Goal: Book appointment/travel/reservation

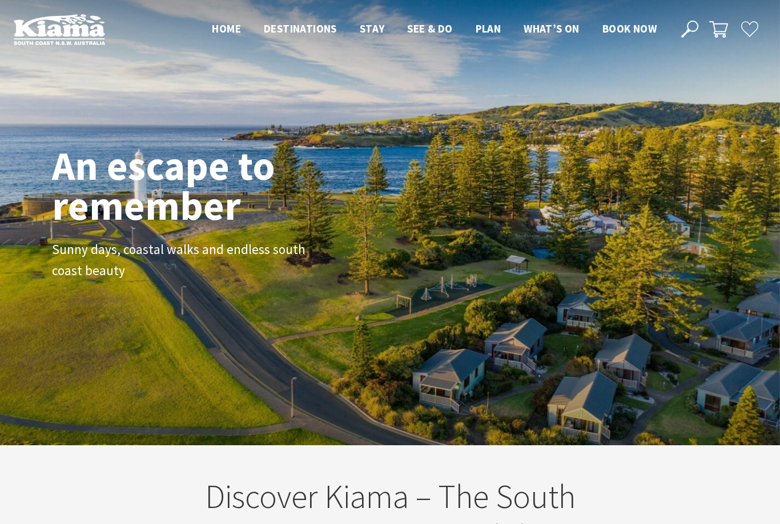
scroll to position [168, 772]
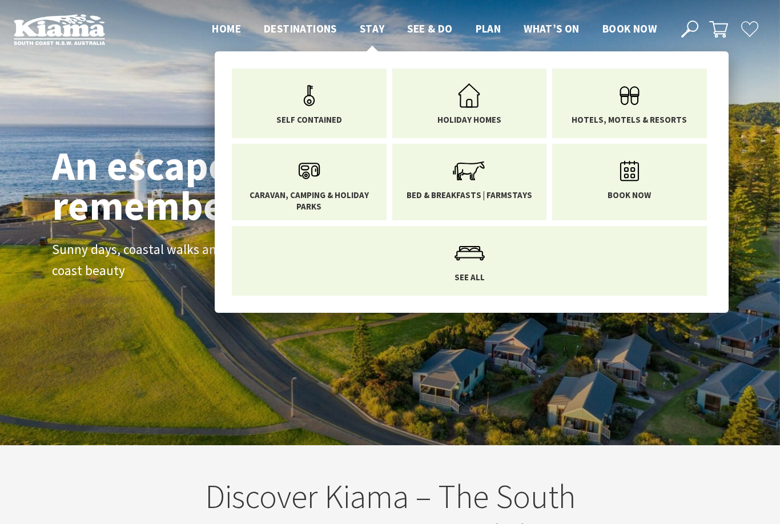
click at [374, 24] on span "Stay" at bounding box center [372, 29] width 25 height 14
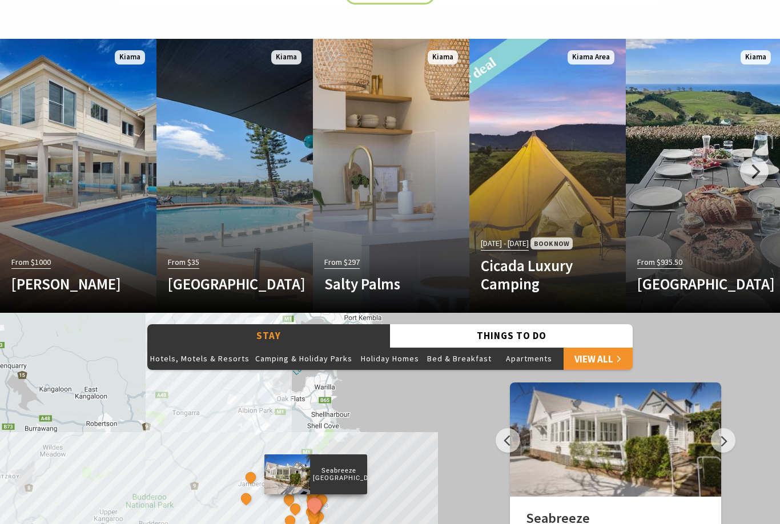
scroll to position [679, 0]
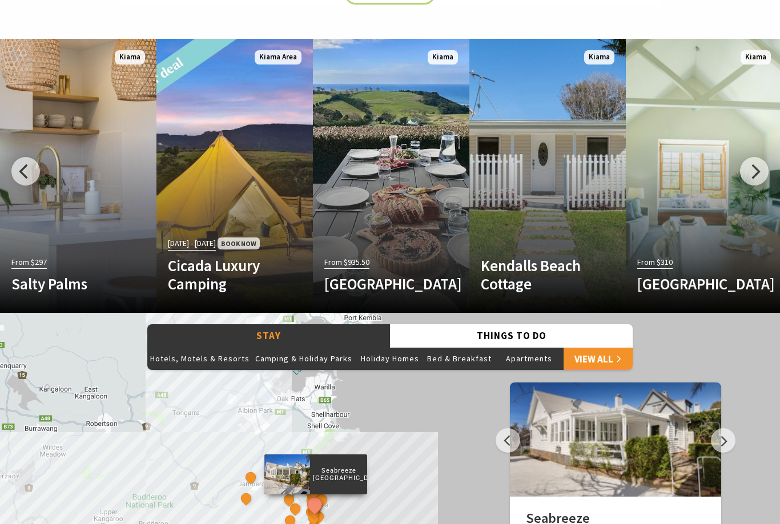
click at [752, 186] on div at bounding box center [754, 171] width 29 height 29
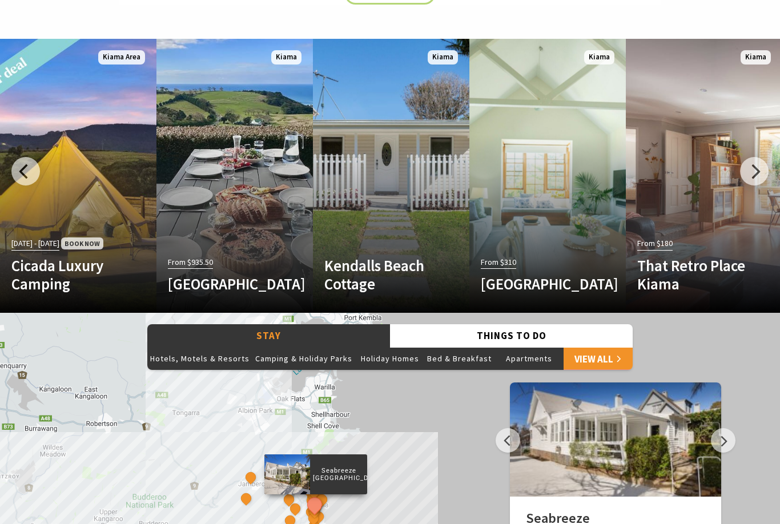
click at [756, 186] on div at bounding box center [754, 171] width 29 height 29
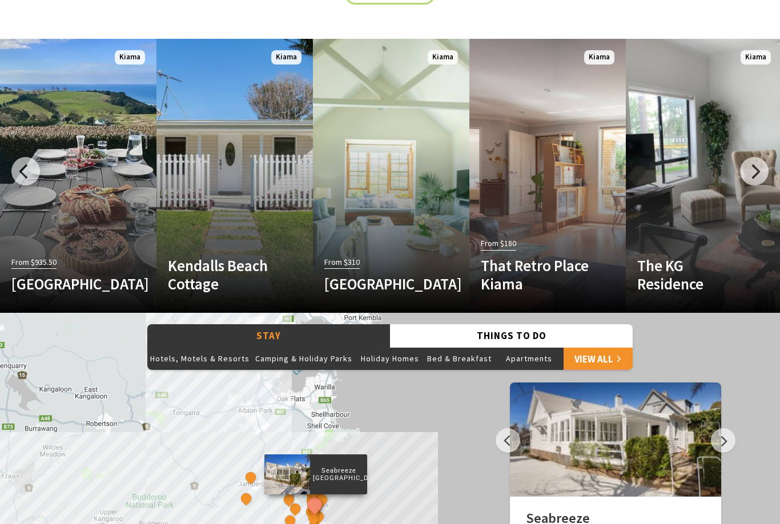
click at [757, 186] on div at bounding box center [754, 171] width 29 height 29
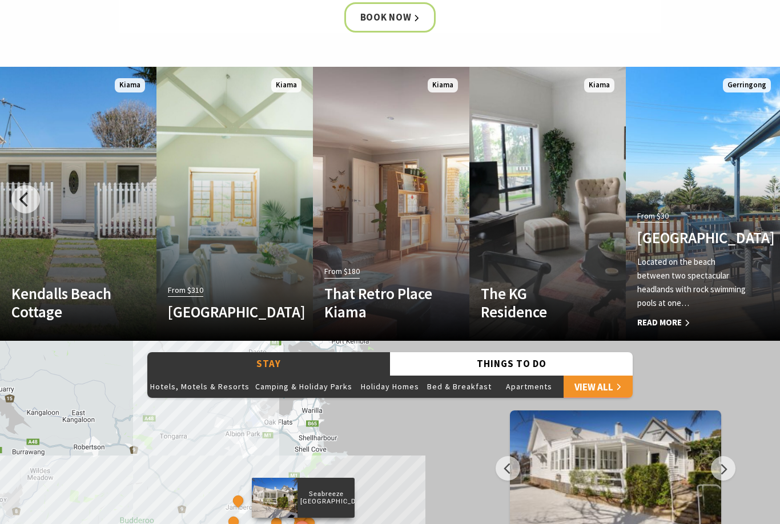
scroll to position [656, 0]
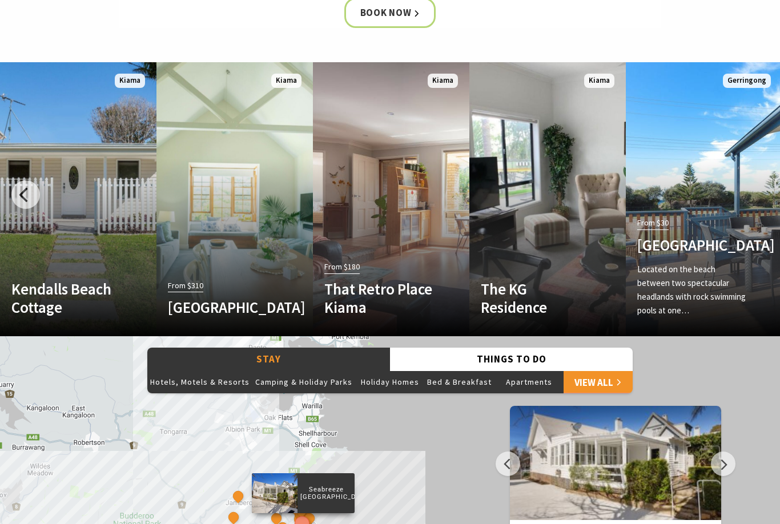
click at [17, 209] on div at bounding box center [25, 194] width 29 height 29
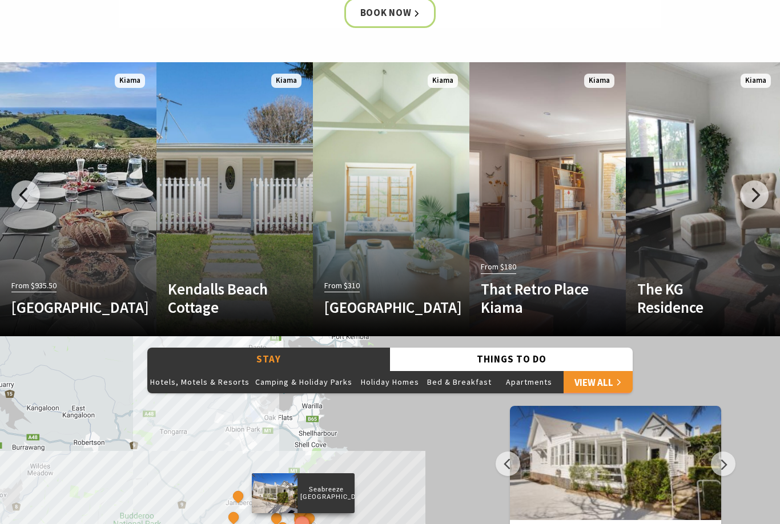
click at [35, 209] on div at bounding box center [25, 194] width 29 height 29
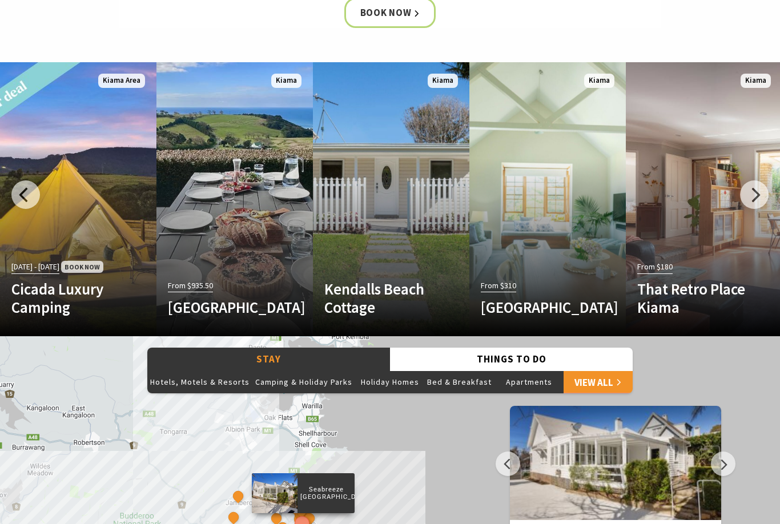
click at [25, 209] on div at bounding box center [25, 194] width 29 height 29
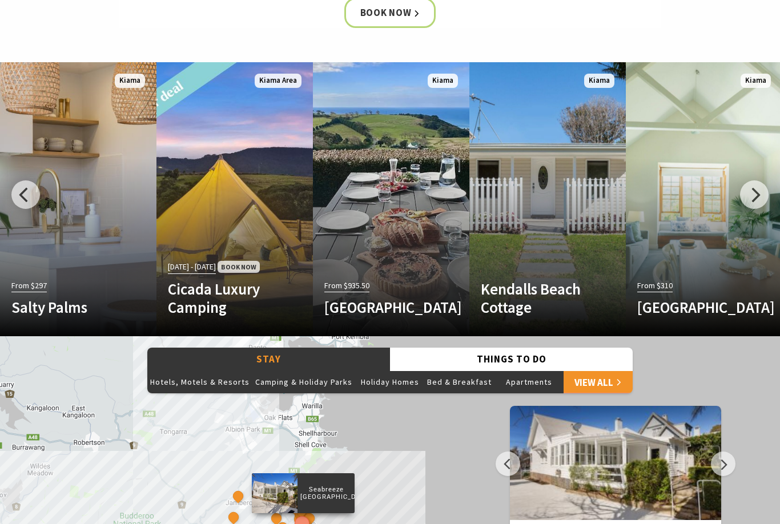
click at [25, 209] on div at bounding box center [25, 194] width 29 height 29
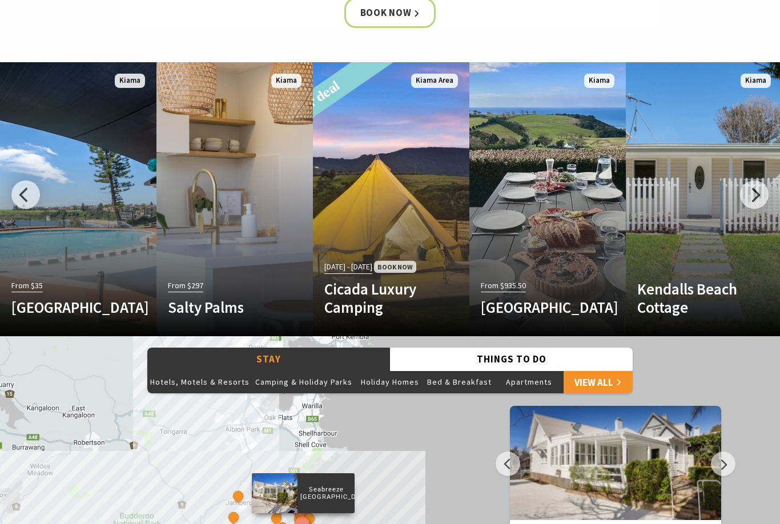
click at [22, 209] on div at bounding box center [25, 194] width 29 height 29
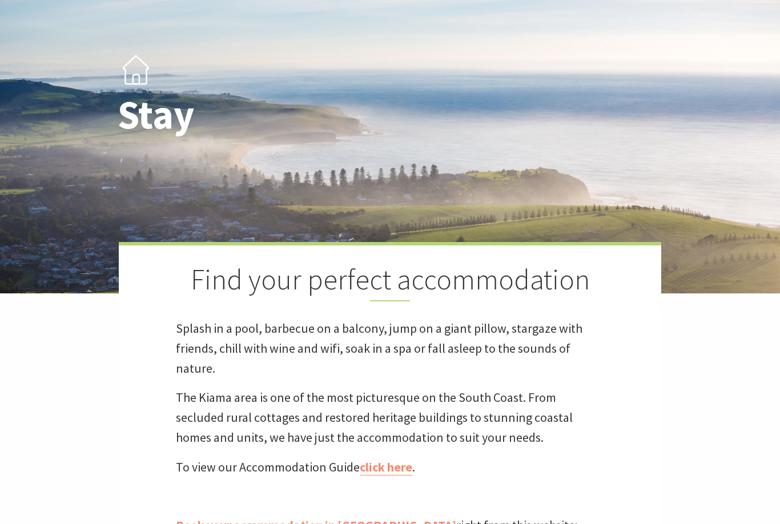
scroll to position [0, 0]
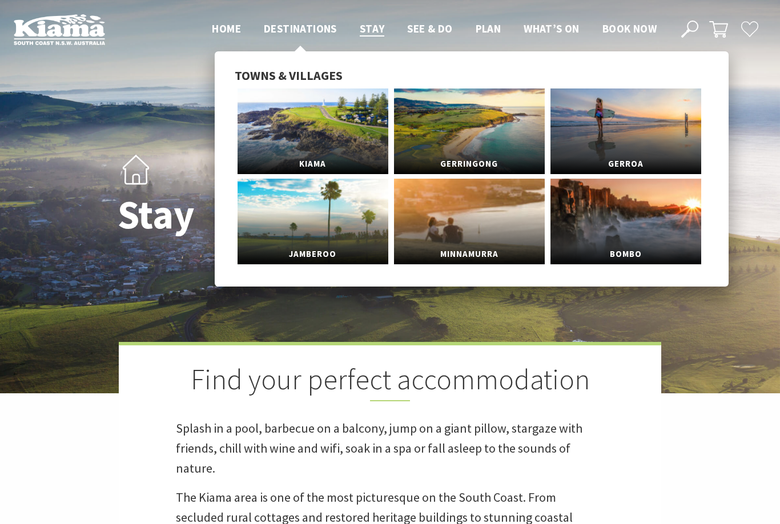
click at [300, 29] on span "Destinations" at bounding box center [300, 29] width 73 height 14
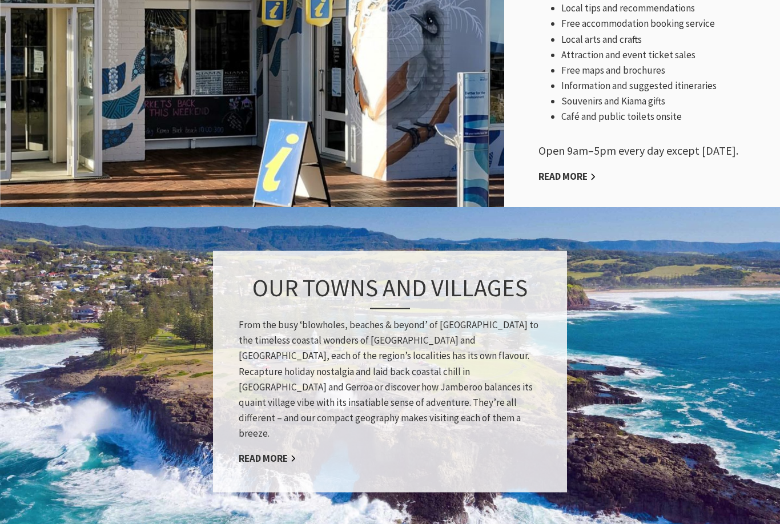
scroll to position [714, 0]
